Goal: Transaction & Acquisition: Book appointment/travel/reservation

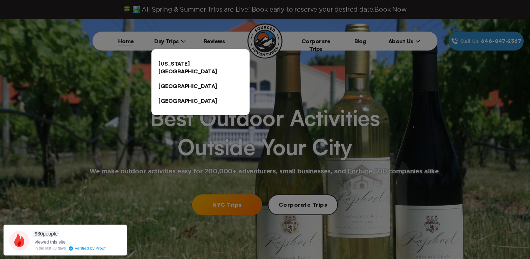
click at [181, 60] on link "[US_STATE][GEOGRAPHIC_DATA]" at bounding box center [200, 67] width 98 height 22
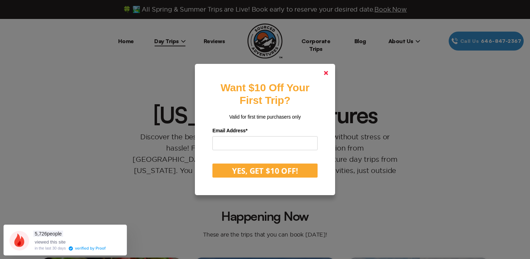
click at [329, 72] on link at bounding box center [326, 72] width 17 height 17
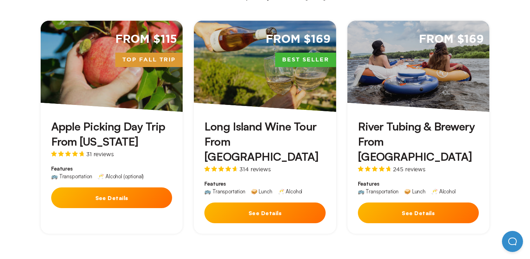
scroll to position [242, 0]
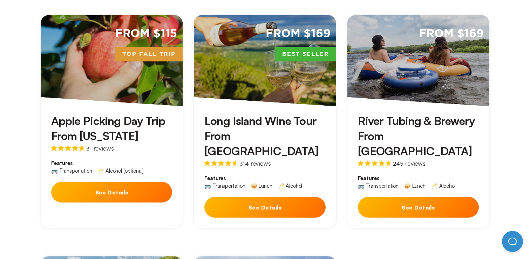
click at [282, 197] on button "See Details" at bounding box center [264, 207] width 121 height 21
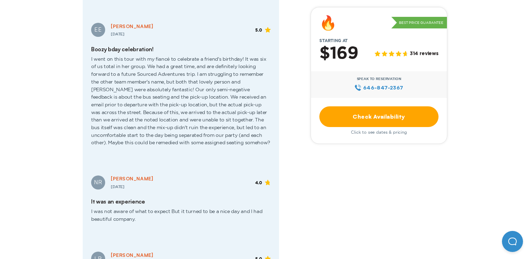
scroll to position [1120, 0]
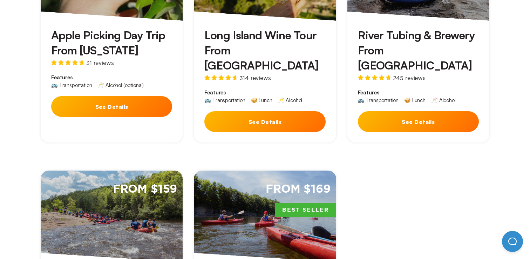
scroll to position [344, 0]
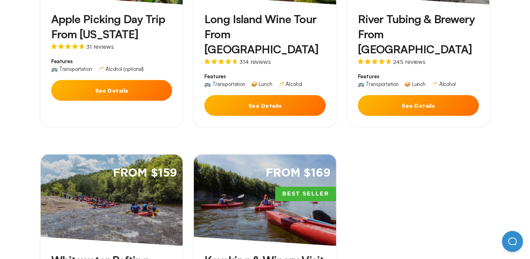
click at [140, 82] on button "See Details" at bounding box center [111, 90] width 121 height 21
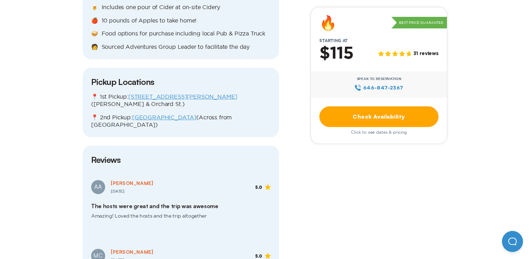
scroll to position [862, 0]
